Goal: Find specific page/section: Find specific page/section

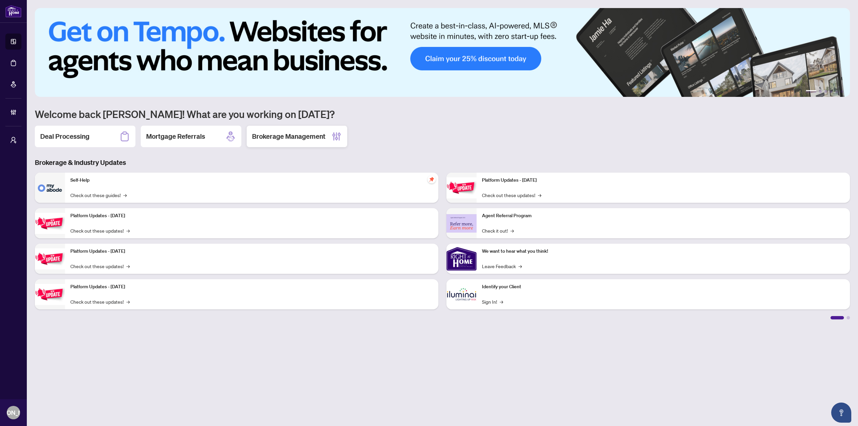
click at [279, 135] on h2 "Brokerage Management" at bounding box center [288, 136] width 73 height 9
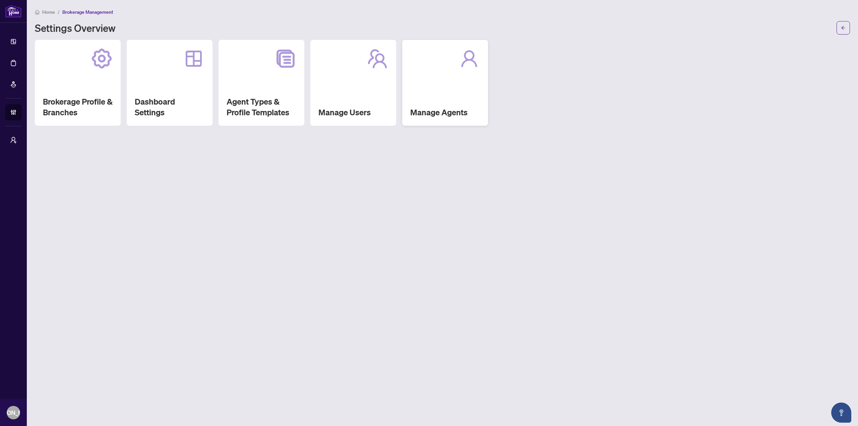
click at [413, 79] on div "Manage Agents" at bounding box center [445, 83] width 86 height 86
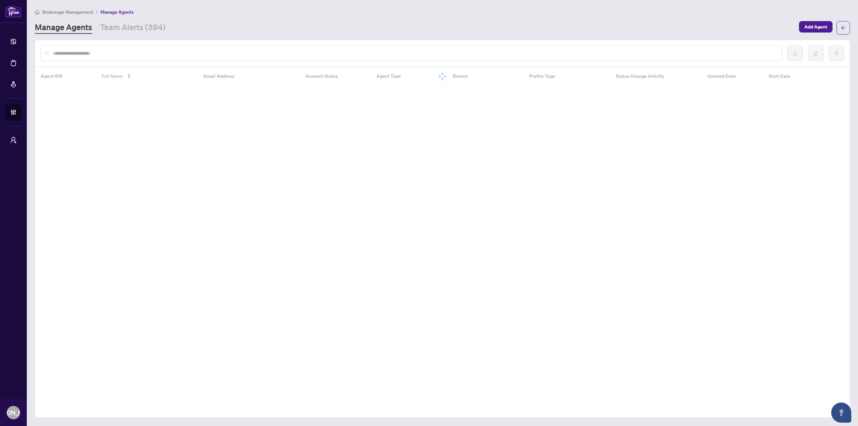
click at [284, 52] on input "text" at bounding box center [414, 53] width 723 height 7
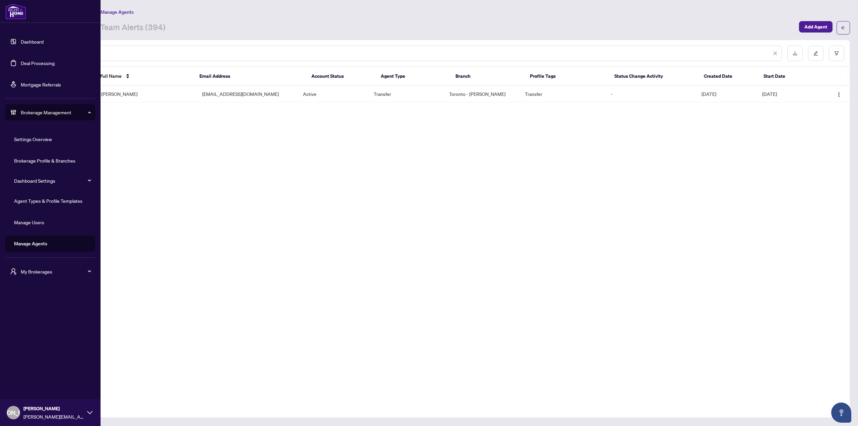
type input "**********"
click at [33, 62] on link "Deal Processing" at bounding box center [38, 63] width 34 height 6
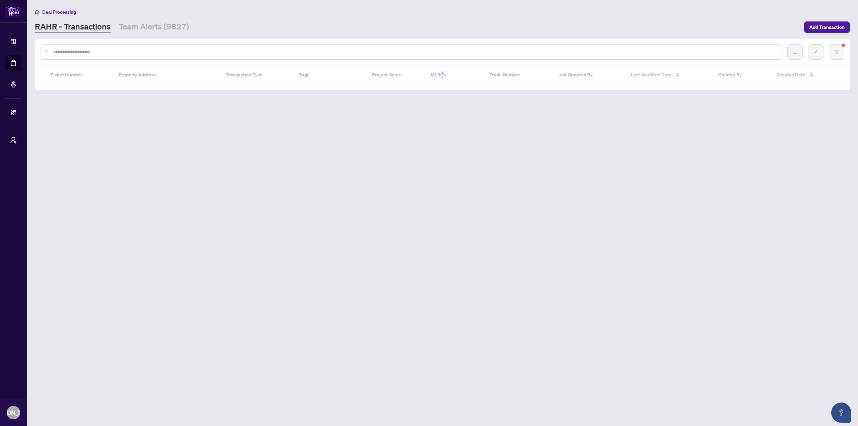
click at [187, 49] on input "text" at bounding box center [414, 51] width 723 height 7
type input "*"
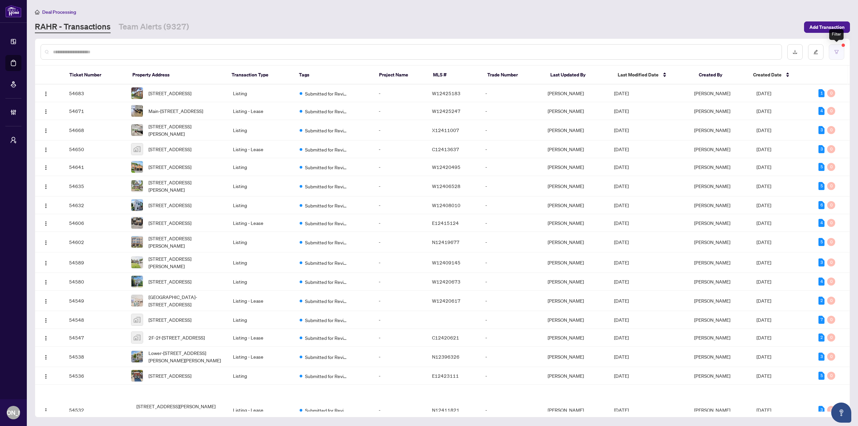
click at [838, 54] on button "button" at bounding box center [836, 51] width 15 height 15
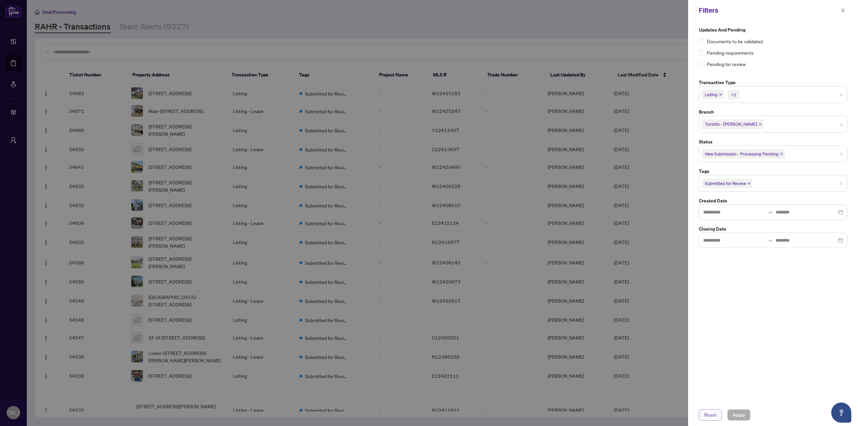
click at [713, 410] on span "Reset" at bounding box center [710, 415] width 12 height 11
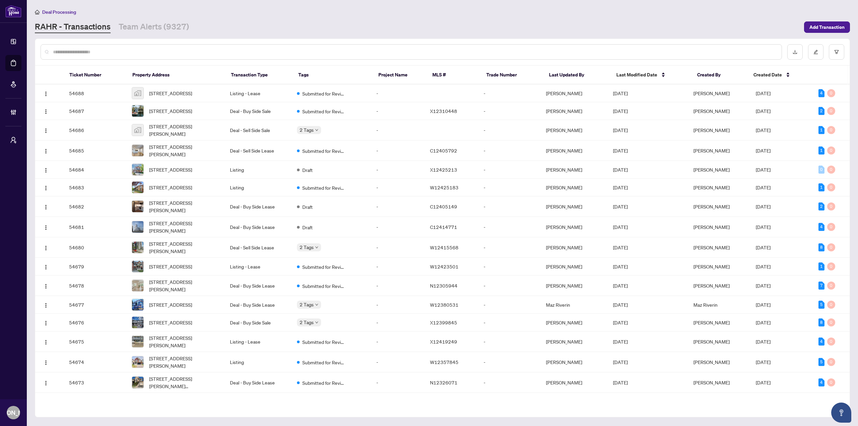
click at [415, 51] on input "text" at bounding box center [414, 51] width 723 height 7
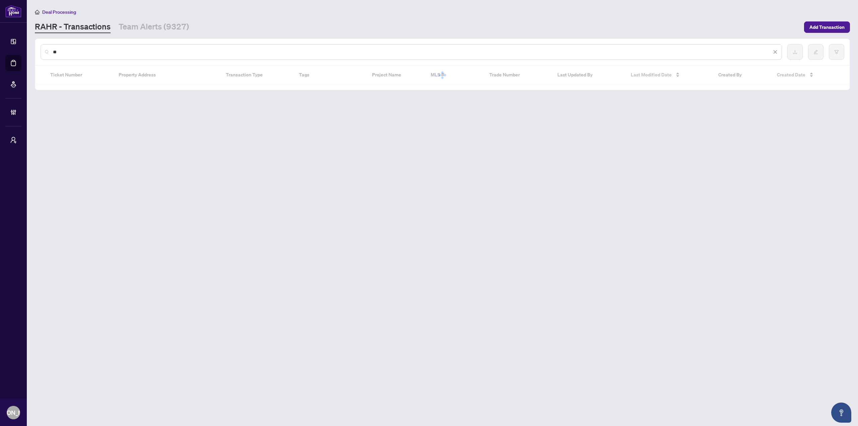
type input "*"
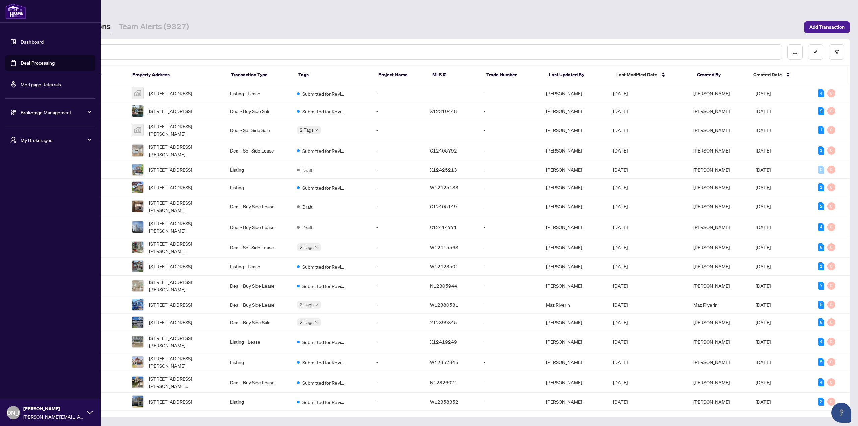
click at [21, 39] on link "Dashboard" at bounding box center [32, 42] width 23 height 6
